Goal: Task Accomplishment & Management: Manage account settings

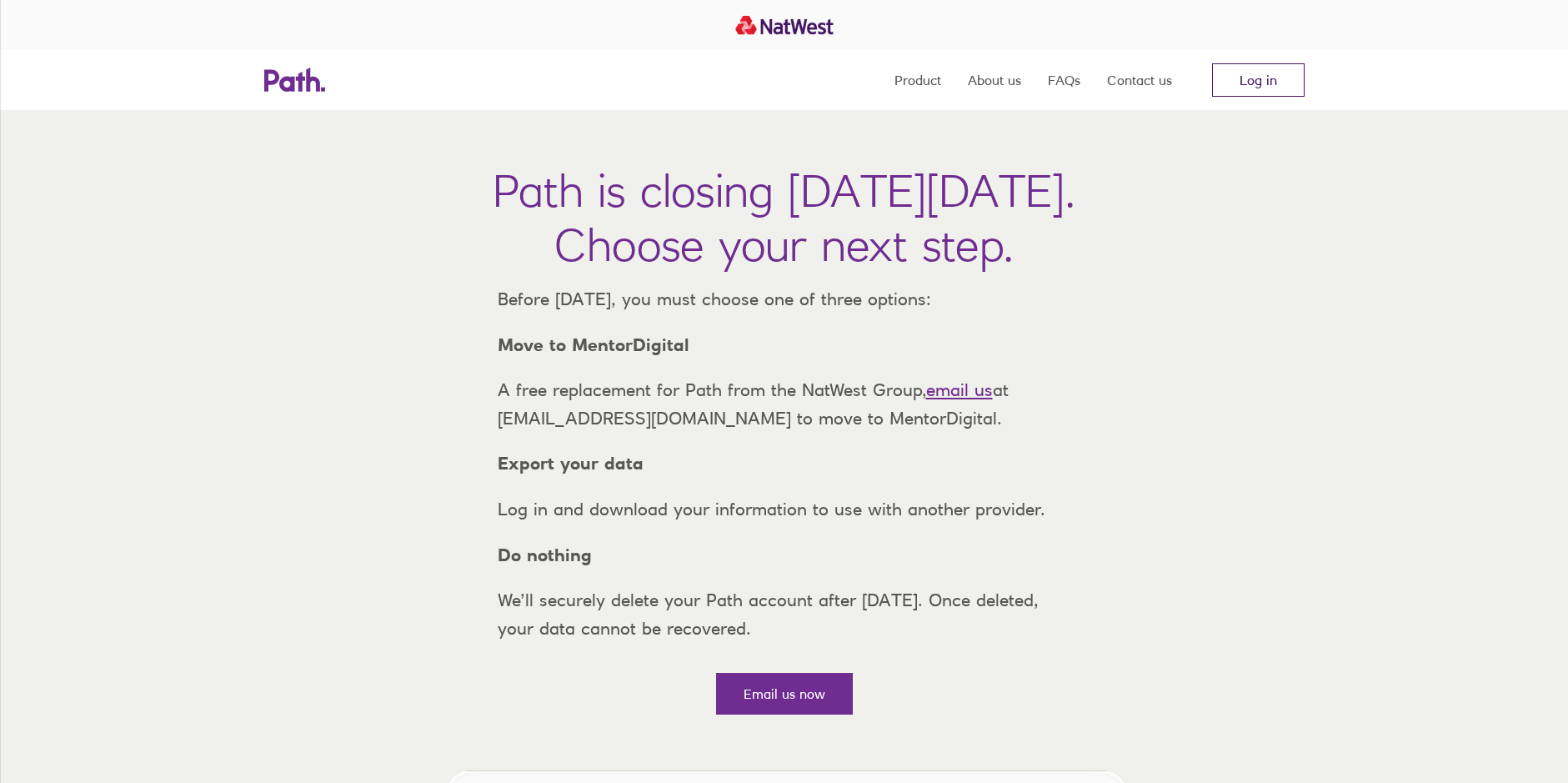
click at [1249, 77] on link "Log in" at bounding box center [1258, 80] width 92 height 33
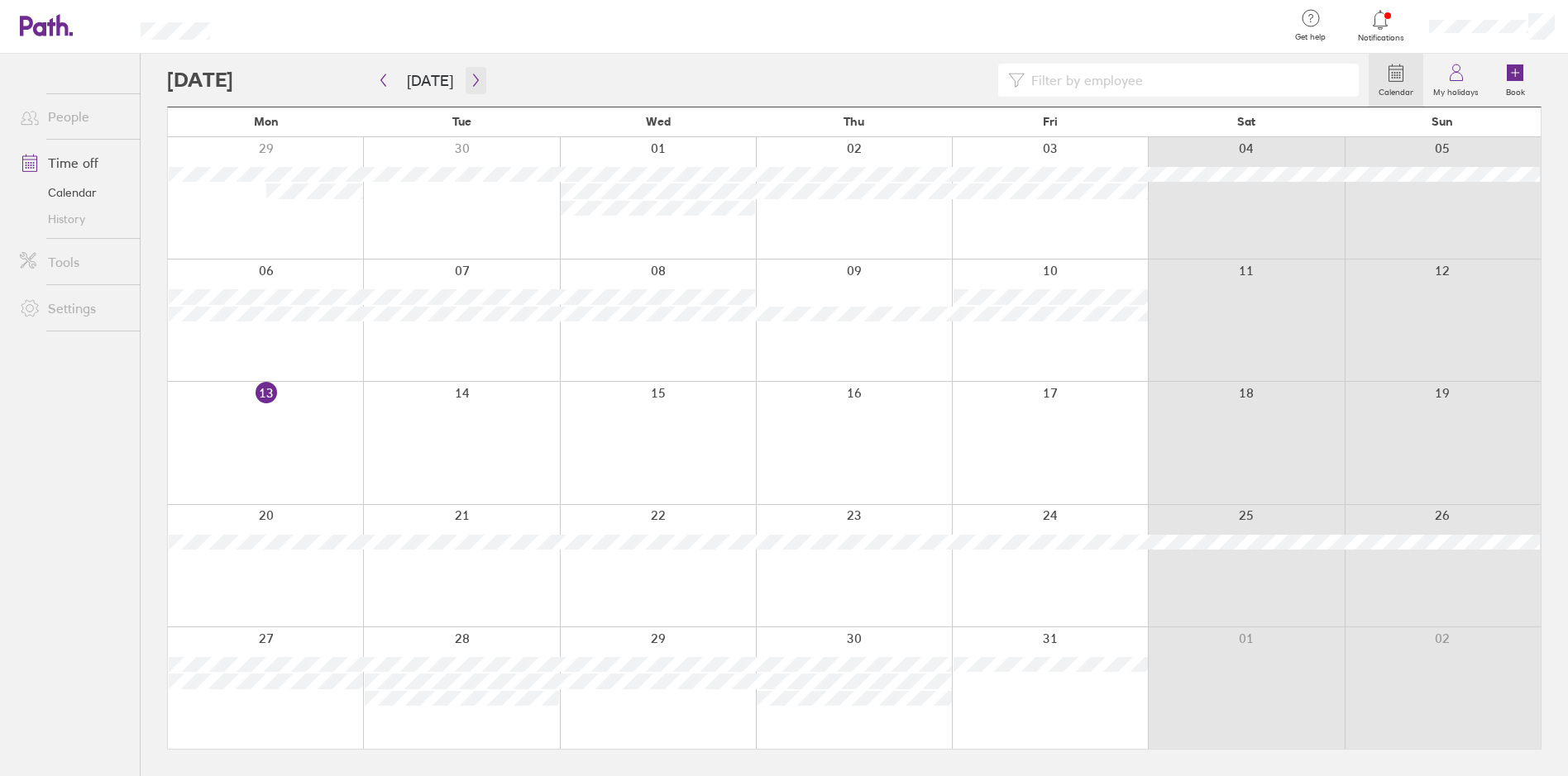
click at [474, 82] on icon "button" at bounding box center [476, 79] width 12 height 13
click at [382, 82] on icon "button" at bounding box center [384, 80] width 5 height 12
click at [384, 78] on icon "button" at bounding box center [383, 79] width 12 height 13
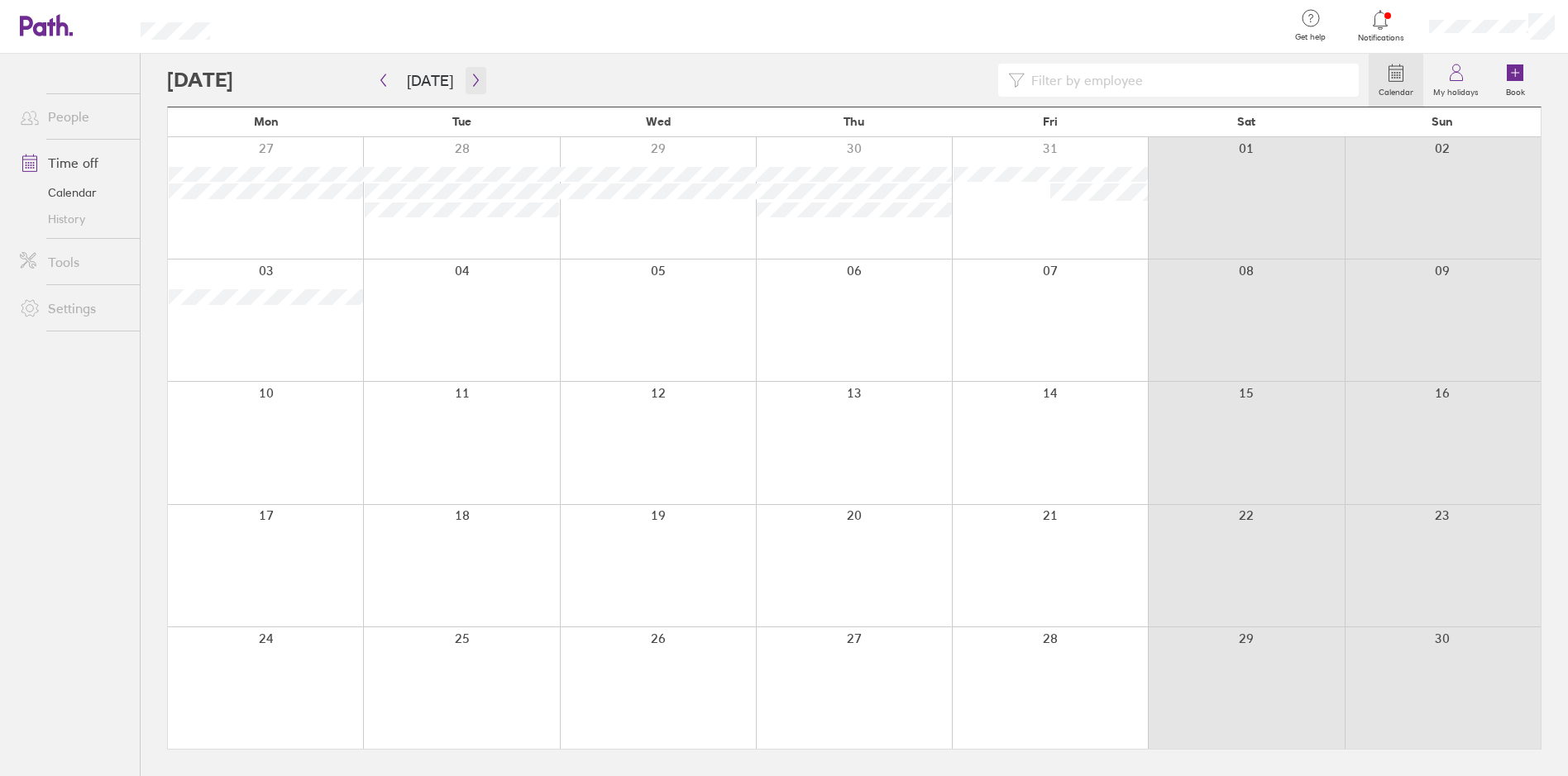
click at [470, 83] on icon "button" at bounding box center [476, 79] width 12 height 13
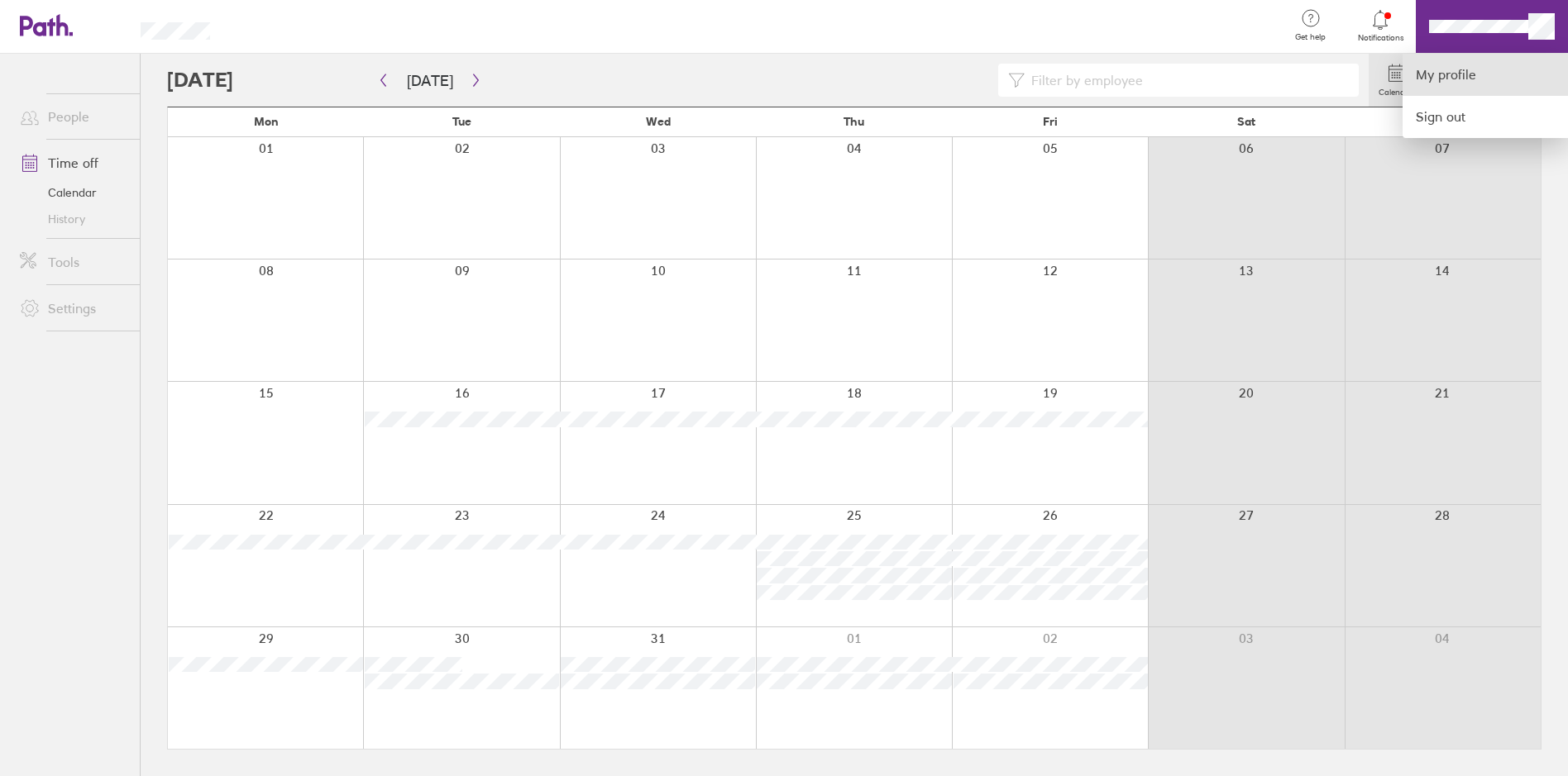
click at [1455, 83] on link "My profile" at bounding box center [1485, 75] width 166 height 42
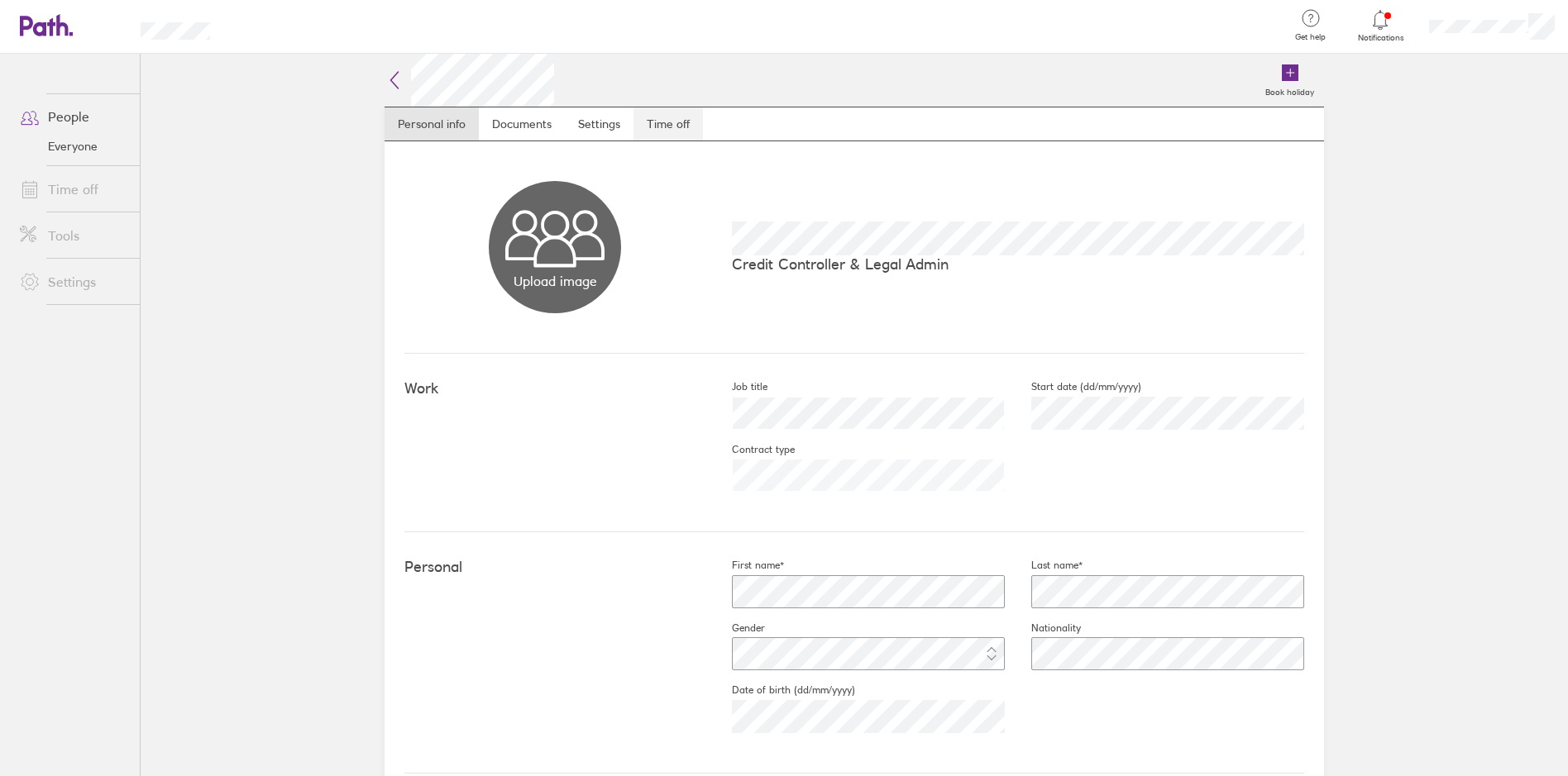
click at [651, 131] on link "Time off" at bounding box center [668, 124] width 70 height 33
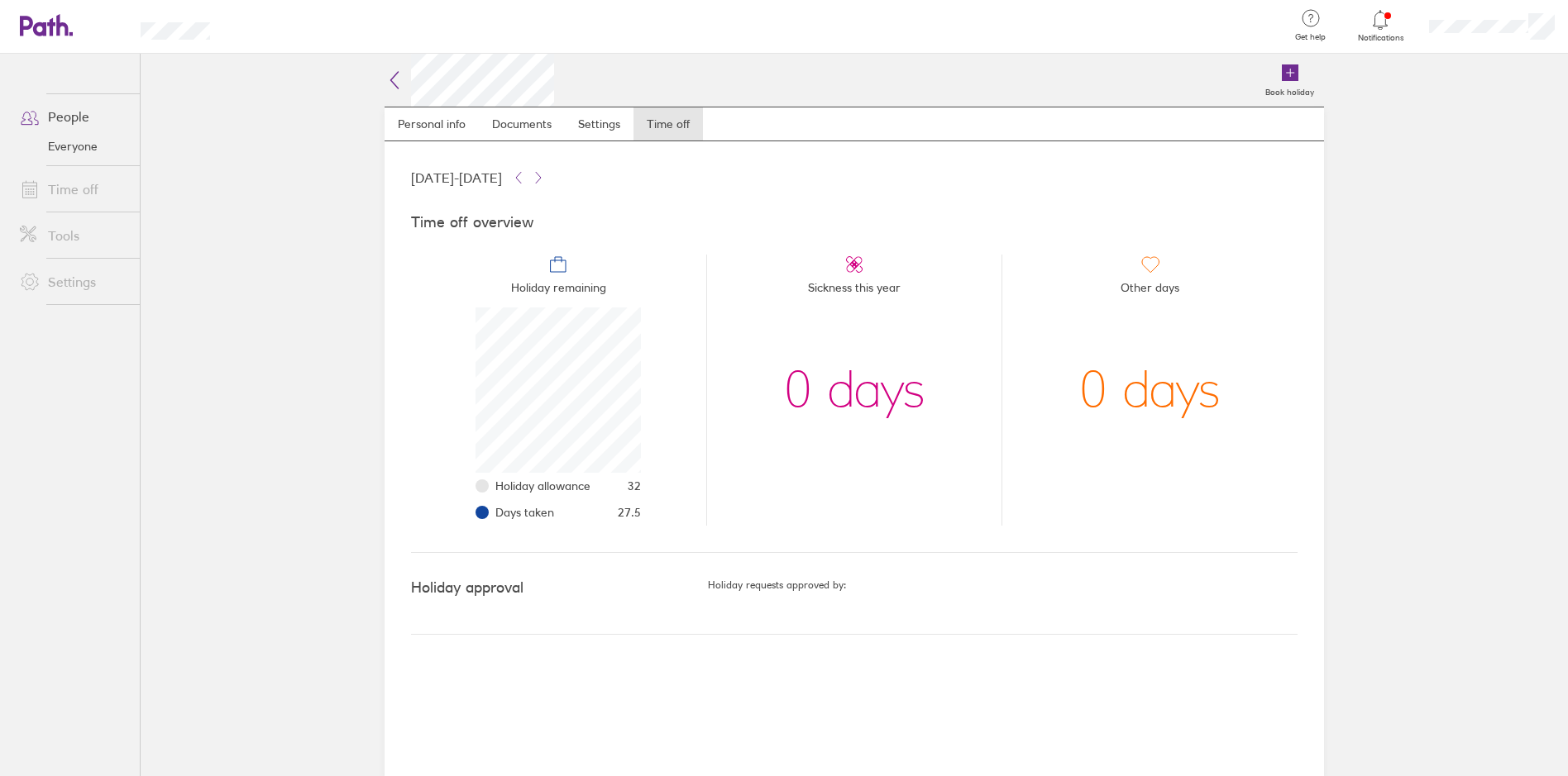
scroll to position [165, 166]
click at [41, 20] on icon at bounding box center [46, 25] width 53 height 23
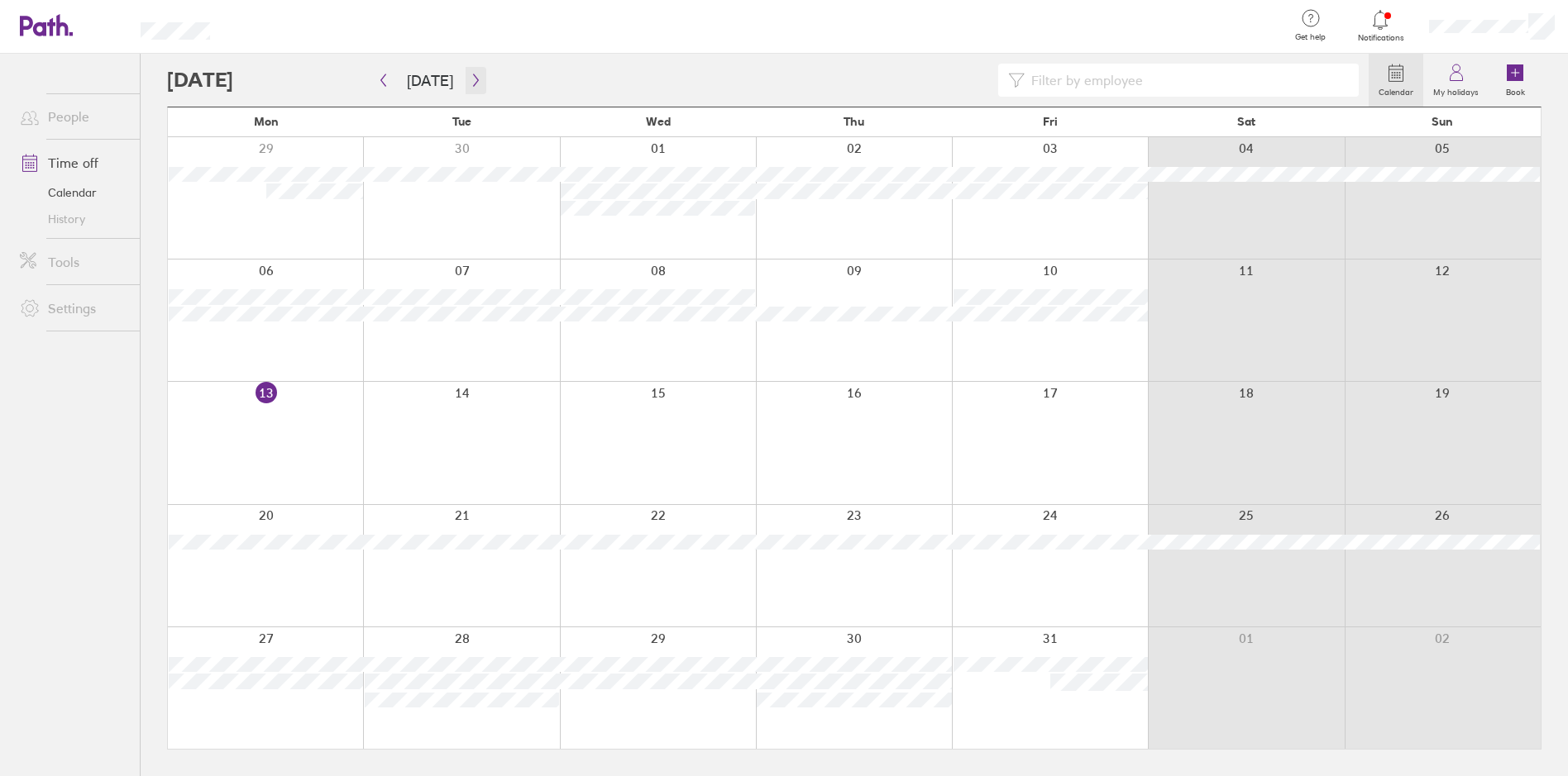
click at [470, 86] on icon "button" at bounding box center [476, 79] width 12 height 13
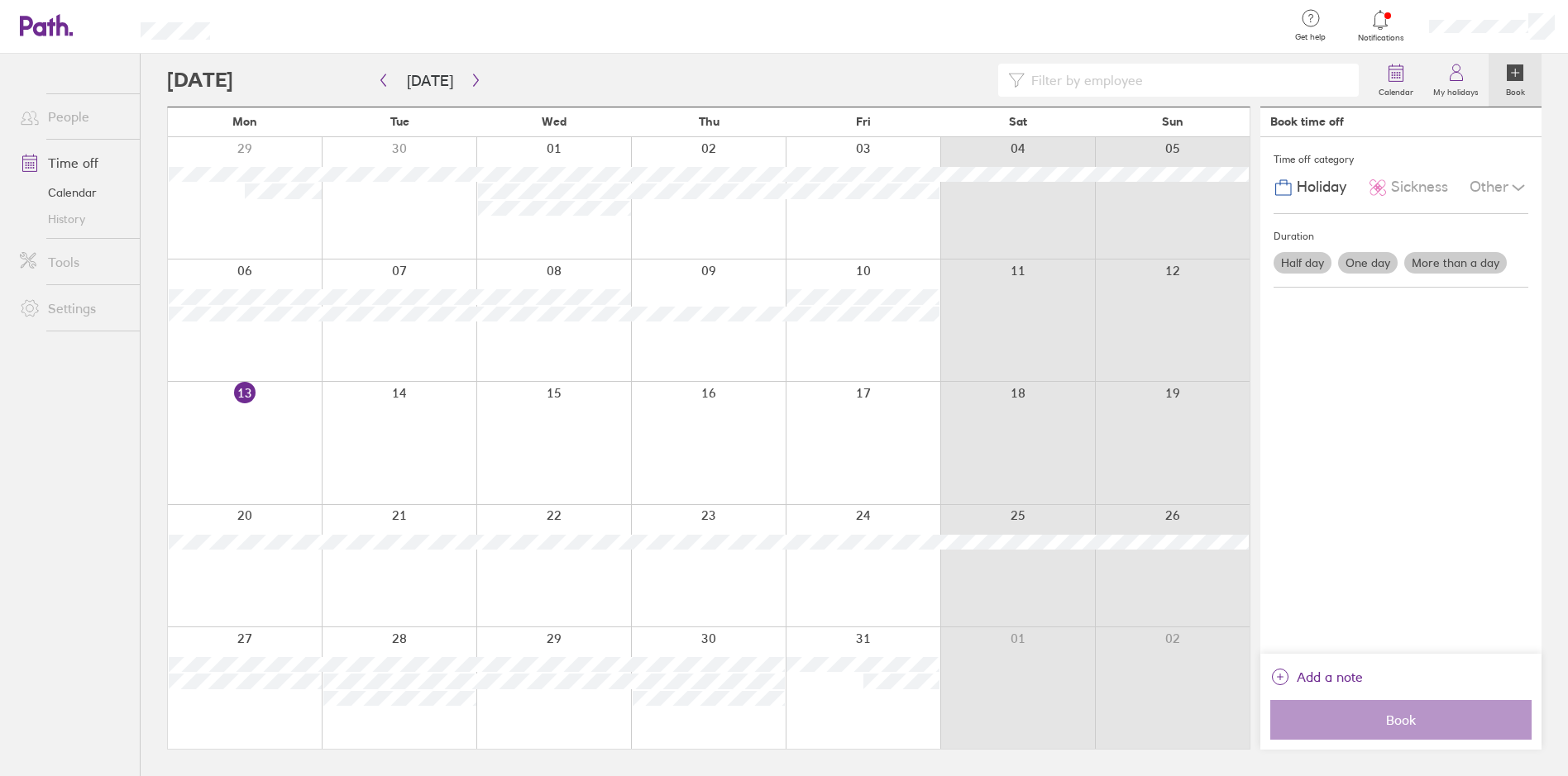
click at [1373, 27] on icon at bounding box center [1380, 19] width 20 height 20
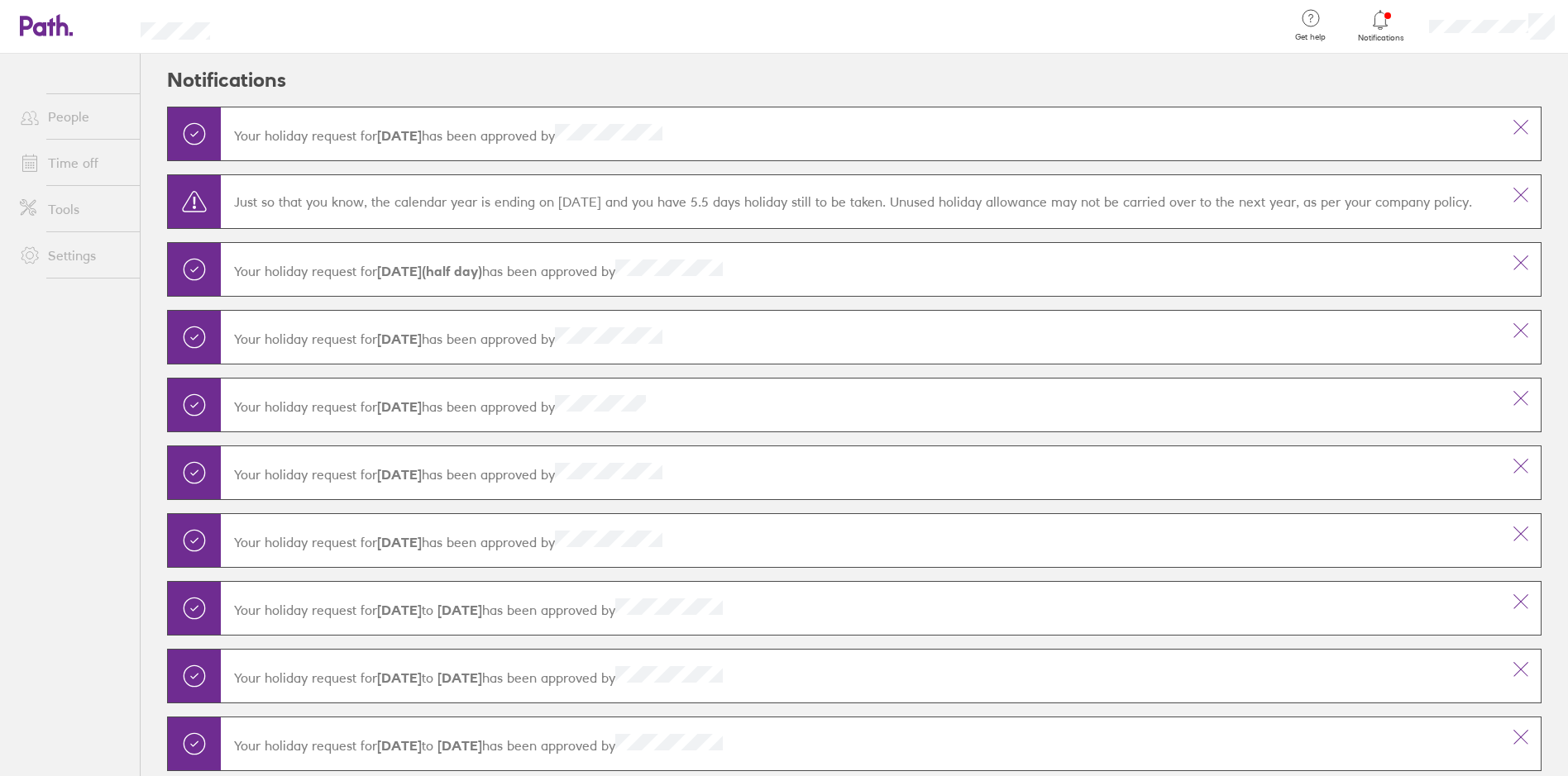
click at [1373, 27] on icon at bounding box center [1380, 19] width 20 height 20
click at [68, 24] on icon at bounding box center [46, 25] width 53 height 23
